Goal: Transaction & Acquisition: Purchase product/service

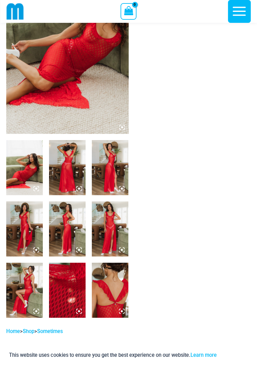
scroll to position [67, 0]
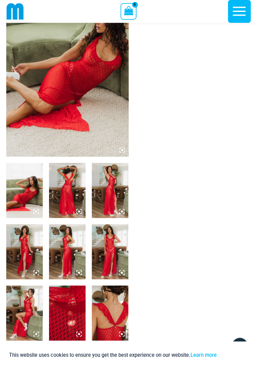
click at [28, 252] on img at bounding box center [24, 251] width 37 height 55
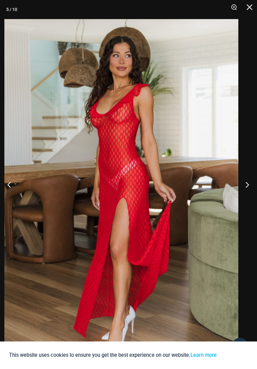
click at [249, 196] on button "Next" at bounding box center [245, 184] width 23 height 31
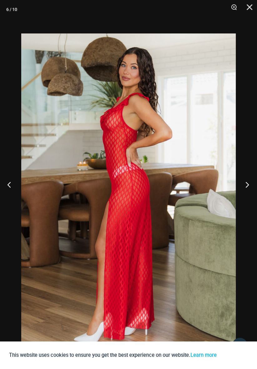
click at [249, 196] on button "Next" at bounding box center [245, 184] width 23 height 31
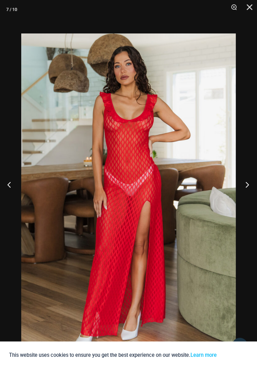
click at [250, 199] on button "Next" at bounding box center [245, 184] width 23 height 31
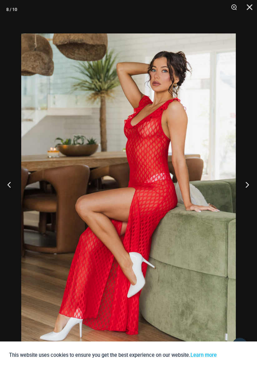
click at [250, 195] on button "Next" at bounding box center [245, 184] width 23 height 31
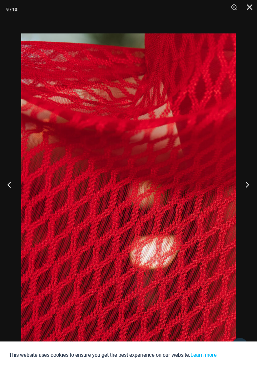
click at [250, 196] on button "Next" at bounding box center [245, 184] width 23 height 31
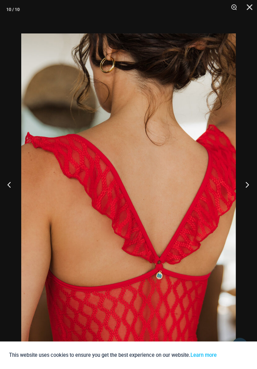
click at [248, 196] on button "Next" at bounding box center [245, 184] width 23 height 31
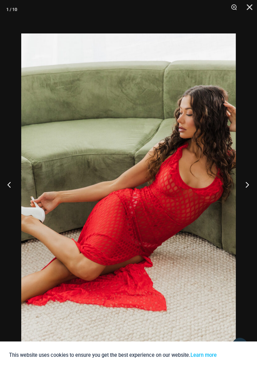
click at [248, 196] on button "Next" at bounding box center [245, 184] width 23 height 31
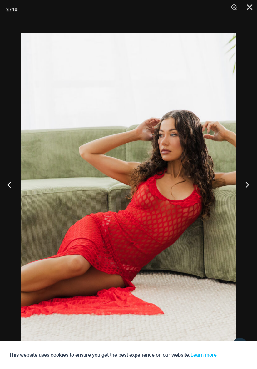
click at [250, 198] on button "Next" at bounding box center [245, 184] width 23 height 31
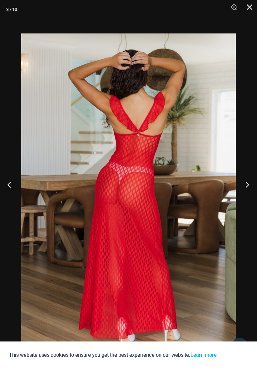
click at [248, 196] on button "Next" at bounding box center [245, 184] width 23 height 31
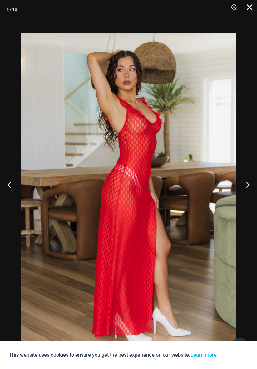
click at [249, 11] on button "Close" at bounding box center [248, 9] width 16 height 19
